Goal: Information Seeking & Learning: Find specific fact

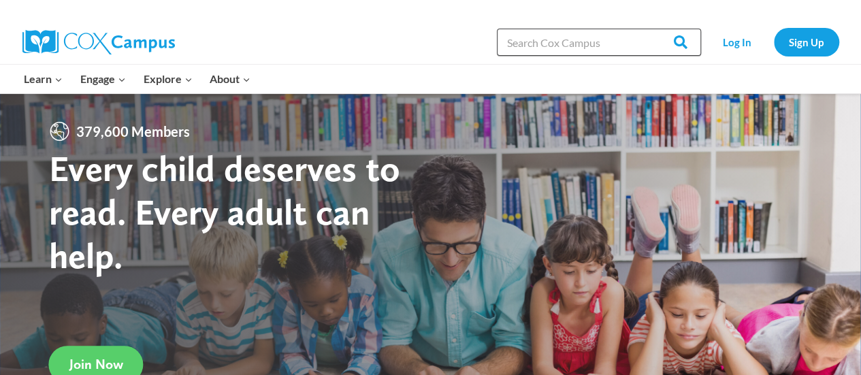
click at [519, 39] on input "Search in [URL][DOMAIN_NAME]" at bounding box center [599, 42] width 204 height 27
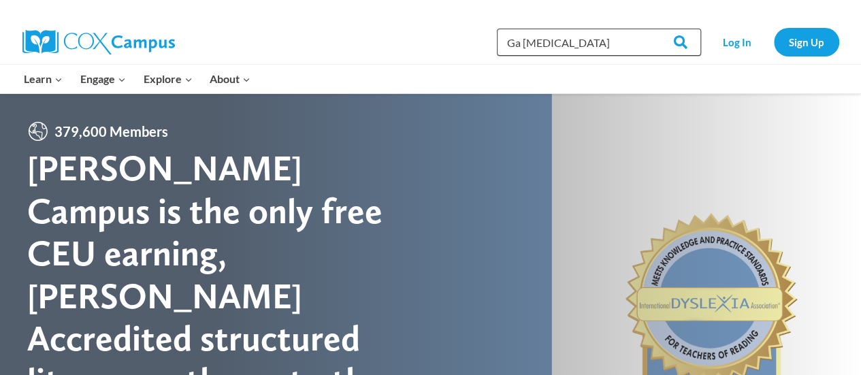
type input "Ga Dyslexia"
click at [648, 29] on input "Search" at bounding box center [674, 42] width 53 height 27
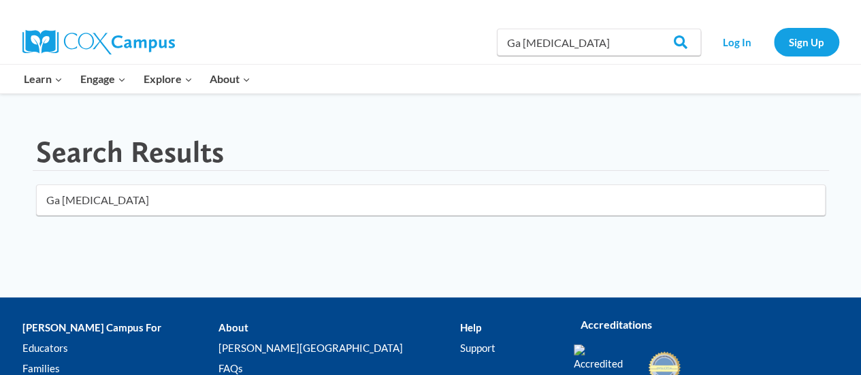
click at [86, 43] on img at bounding box center [98, 42] width 152 height 24
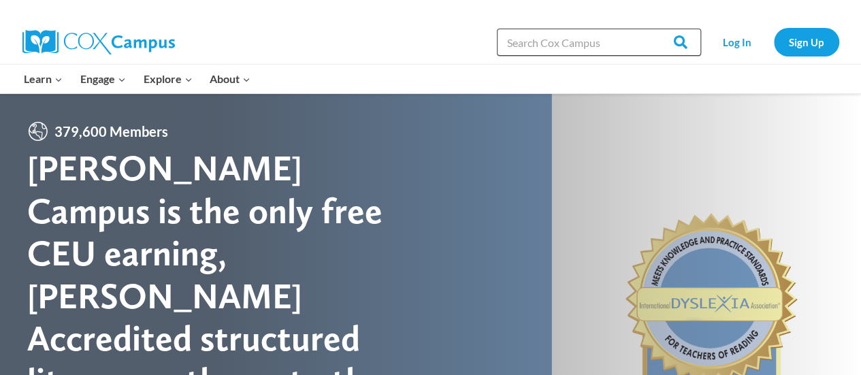
click at [554, 50] on input "Search in [URL][DOMAIN_NAME]" at bounding box center [599, 42] width 204 height 27
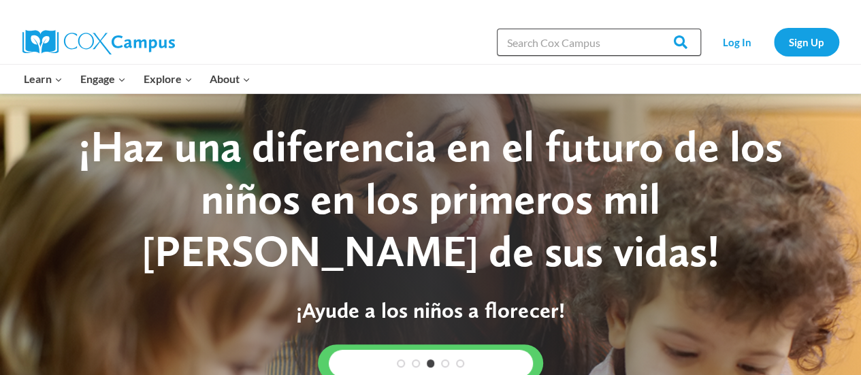
paste input "GaDOE [MEDICAL_DATA] Video Series"
type input "GaDOE [MEDICAL_DATA] Video Series"
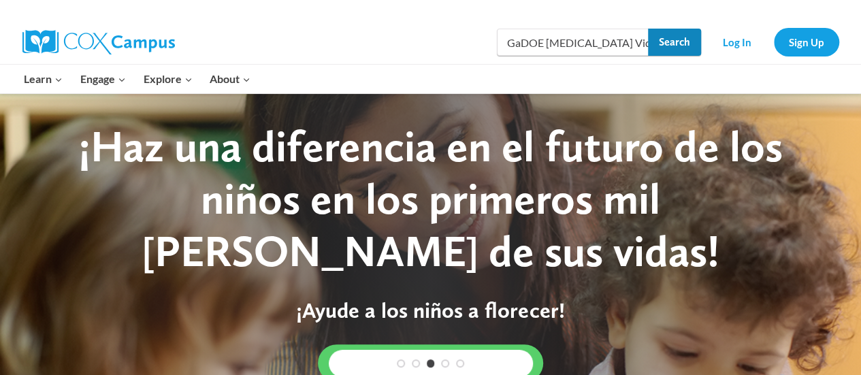
click at [677, 47] on input "Search" at bounding box center [674, 42] width 53 height 27
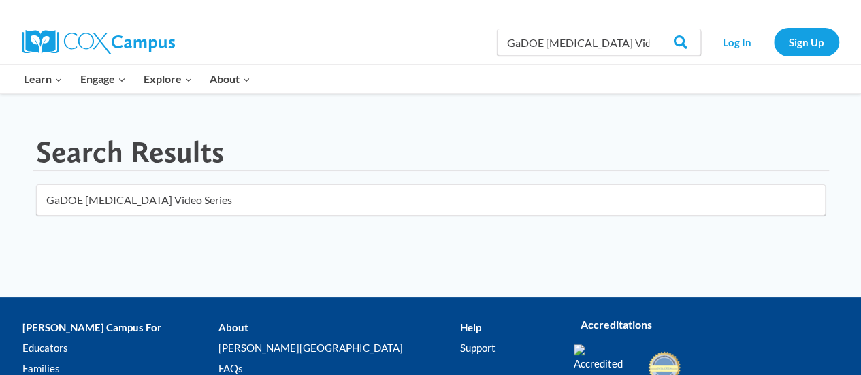
click at [127, 192] on input "GaDOE Dyslexia Video Series" at bounding box center [430, 199] width 789 height 31
click at [118, 192] on input "GaDOE [MEDICAL_DATA] Video Series" at bounding box center [430, 199] width 789 height 31
click at [229, 210] on input "GaDOE [MEDICAL_DATA] Video Series" at bounding box center [430, 199] width 789 height 31
click at [735, 37] on link "Log In" at bounding box center [736, 42] width 59 height 28
